Goal: Task Accomplishment & Management: Manage account settings

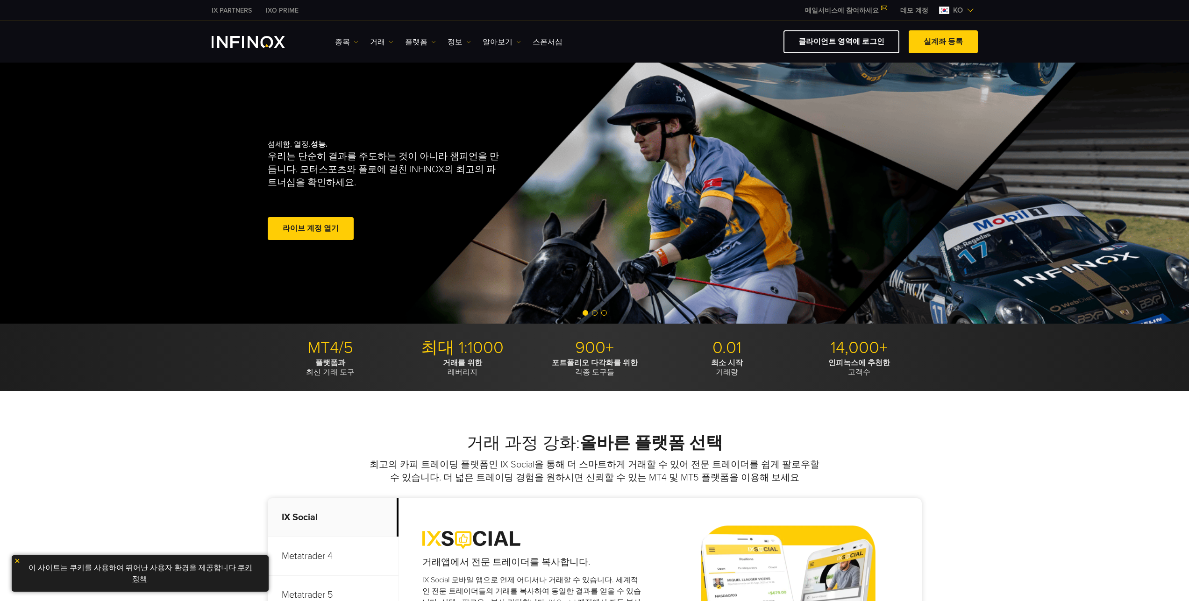
click at [961, 8] on span "ko" at bounding box center [957, 10] width 17 height 11
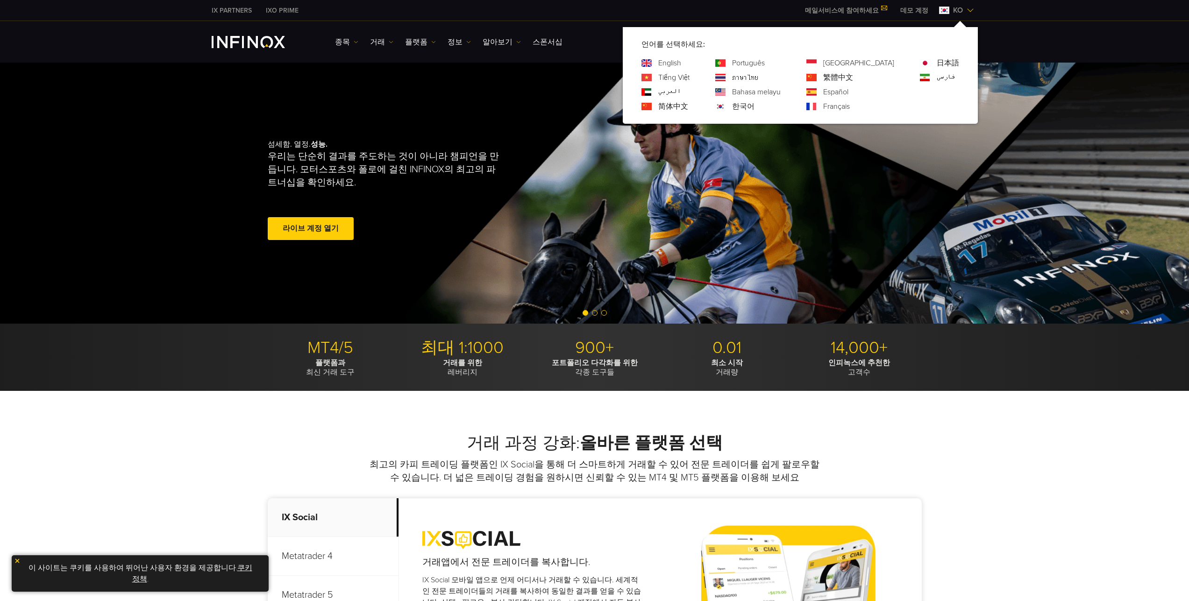
click at [961, 8] on span "ko" at bounding box center [957, 10] width 17 height 11
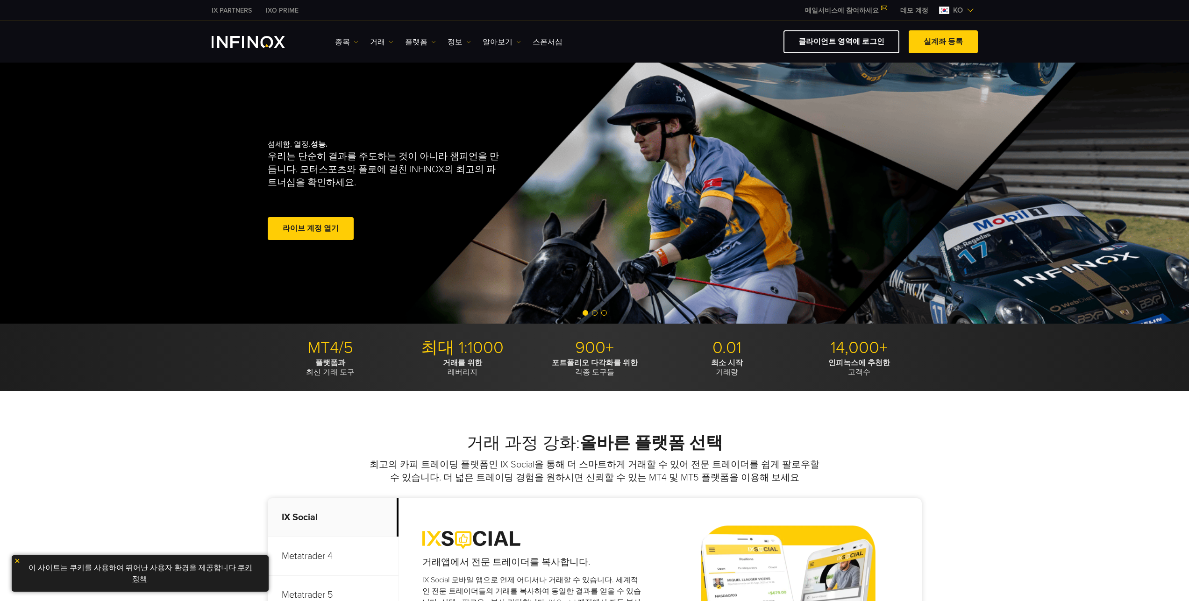
click at [849, 9] on link "메일서비스에 참여하세요" at bounding box center [845, 11] width 95 height 8
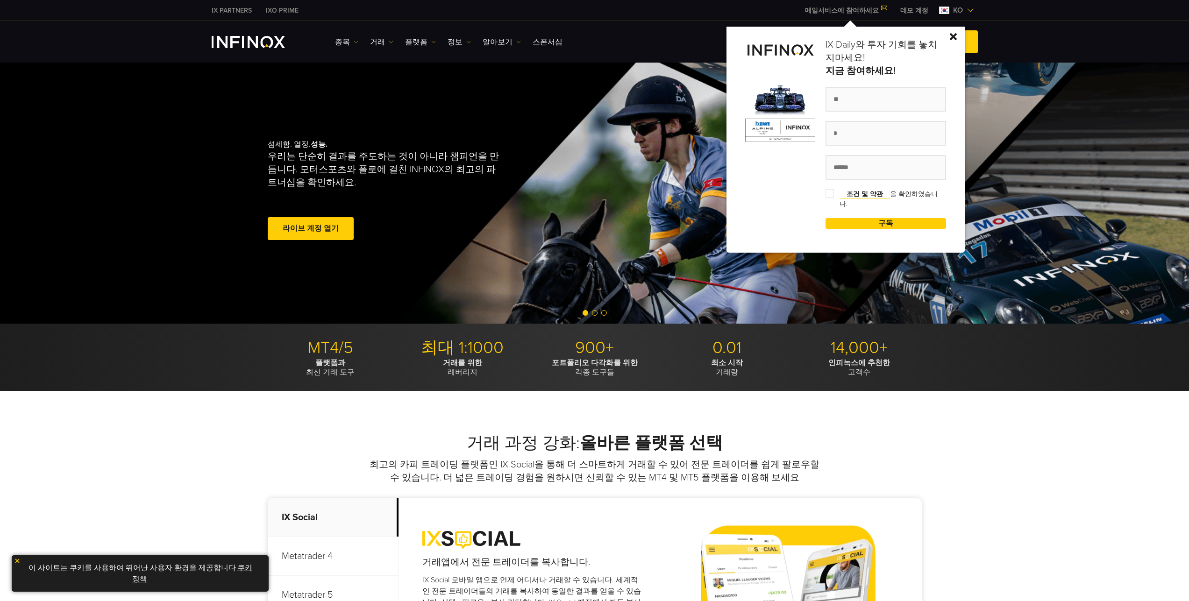
click at [957, 36] on img at bounding box center [953, 36] width 7 height 7
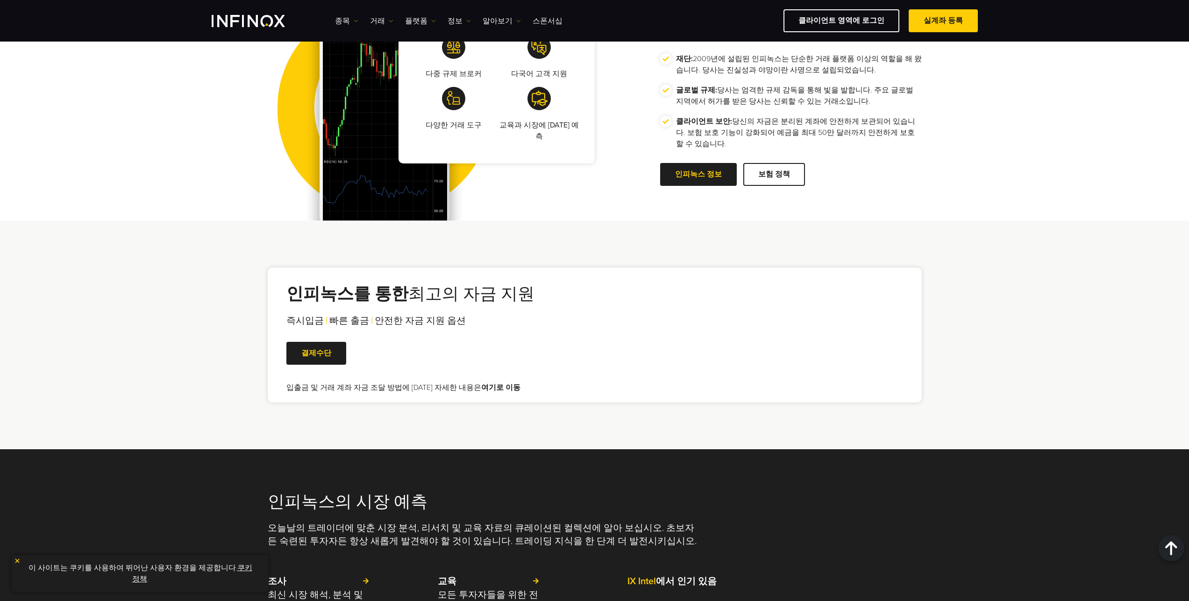
scroll to position [1803, 0]
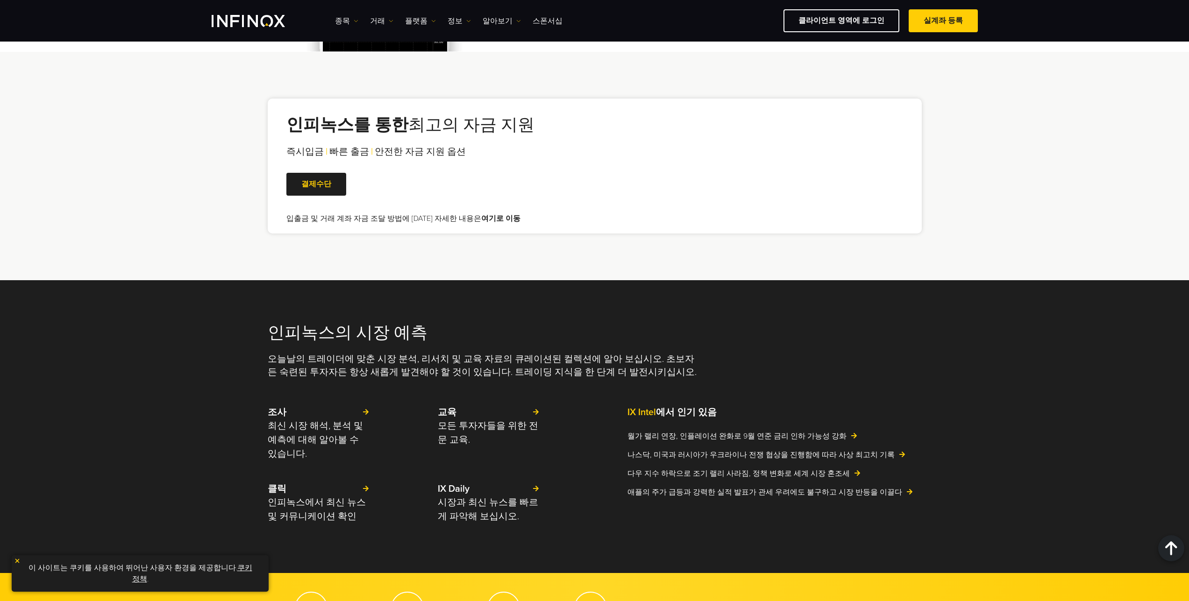
drag, startPoint x: 1188, startPoint y: 372, endPoint x: 1183, endPoint y: 426, distance: 54.0
click at [1181, 429] on div "인피녹스의 시장 예측 오늘날의 트레이더에 맞춘 시장 분석, 리서치 및 교육 자료의 큐레이션된 컬렉션에 알아 보십시오. 초보자든 숙련된 투자자든…" at bounding box center [594, 426] width 1189 height 293
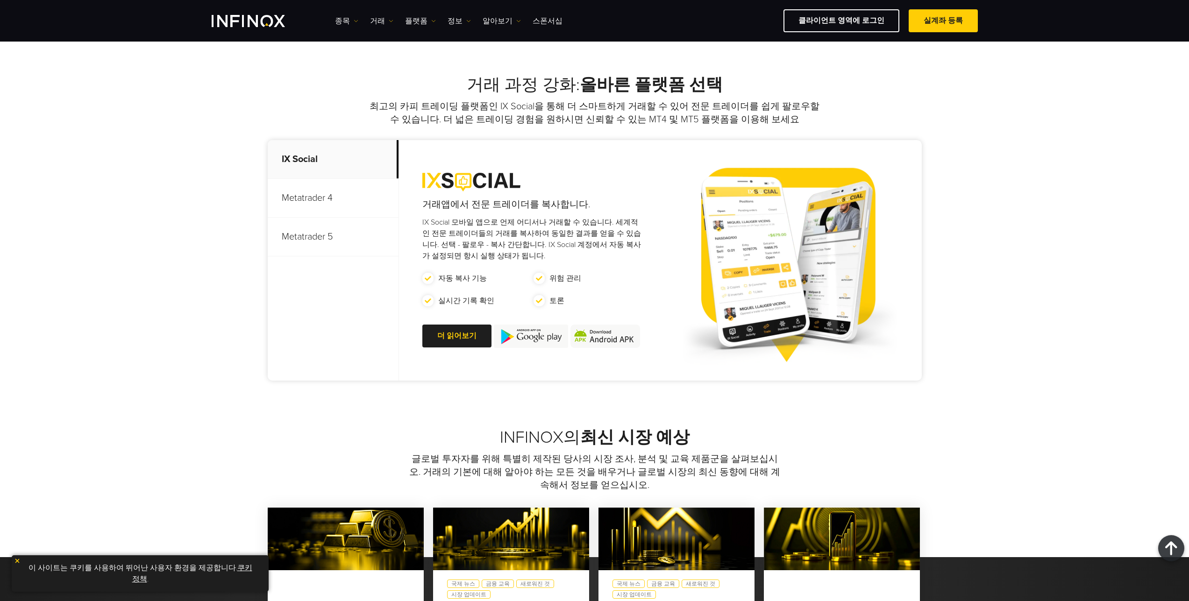
scroll to position [0, 0]
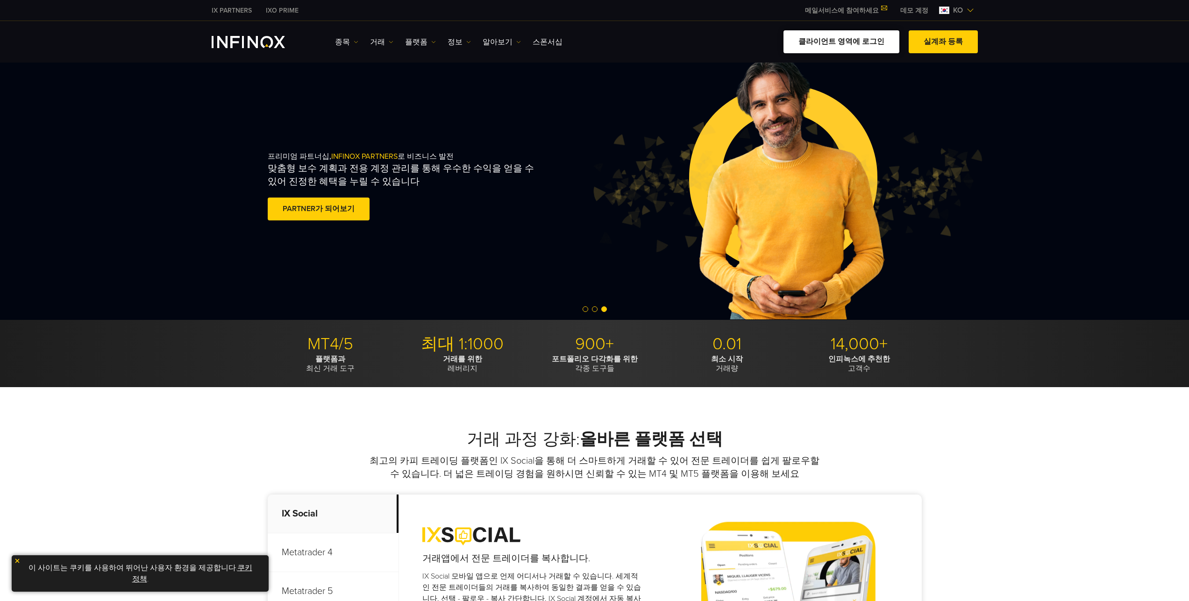
click at [855, 45] on link "클라이언트 영역에 로그인" at bounding box center [841, 41] width 116 height 23
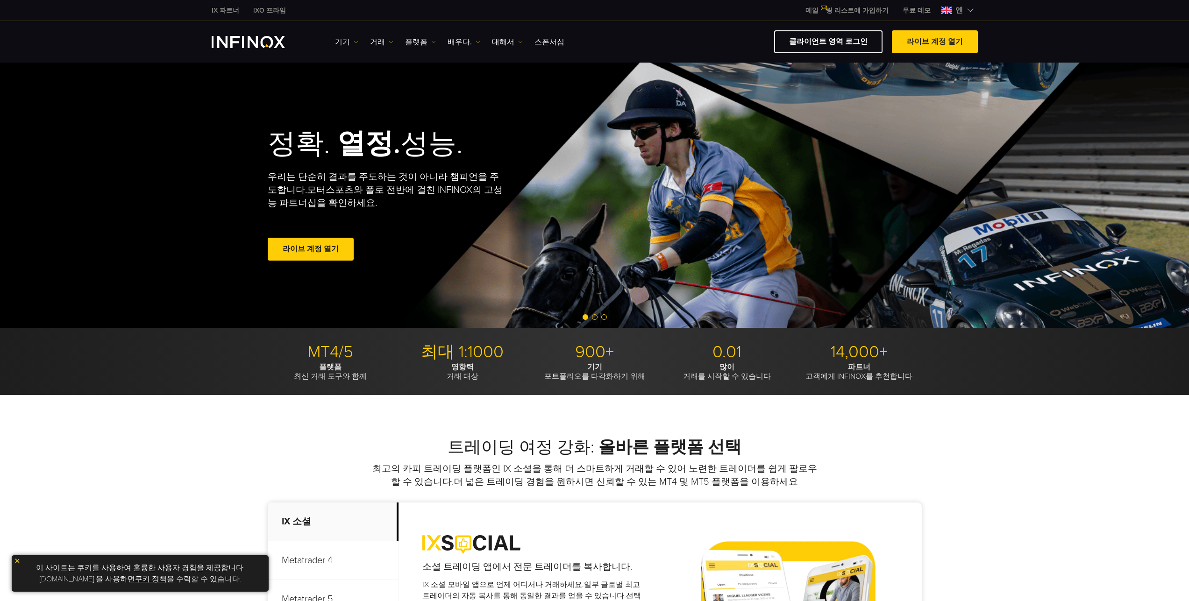
click at [311, 249] on span at bounding box center [311, 249] width 0 height 0
click at [850, 38] on font "클라이언트 영역 로그인" at bounding box center [828, 41] width 78 height 9
